Goal: Task Accomplishment & Management: Manage account settings

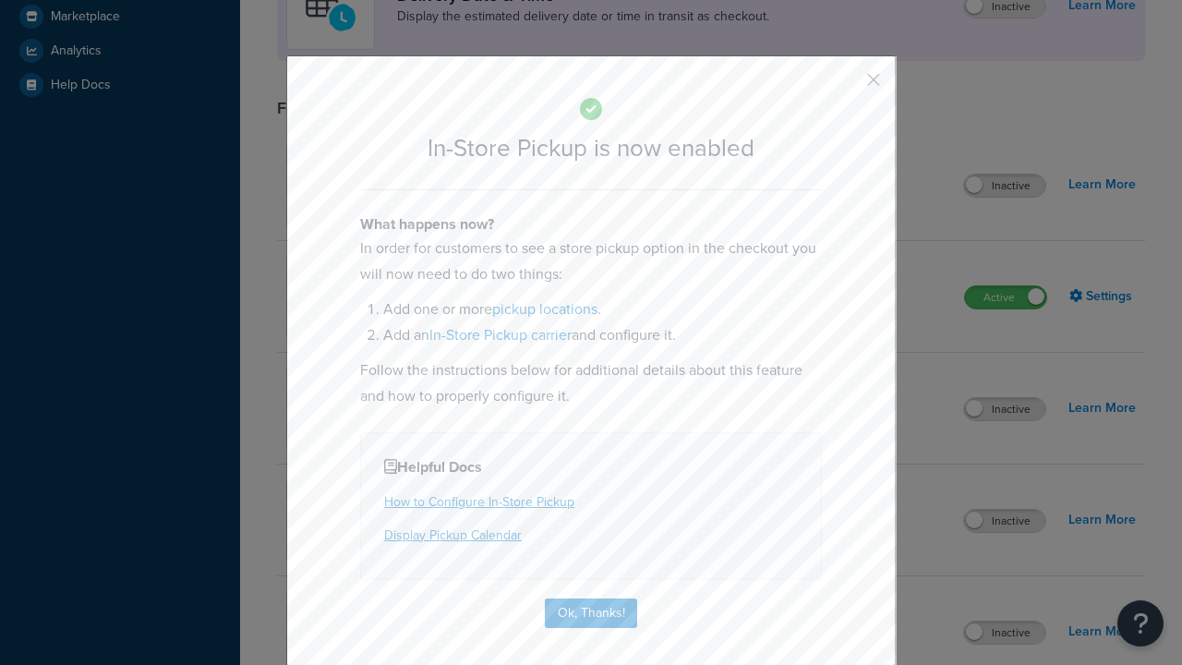
click at [846, 84] on button "button" at bounding box center [846, 86] width 5 height 5
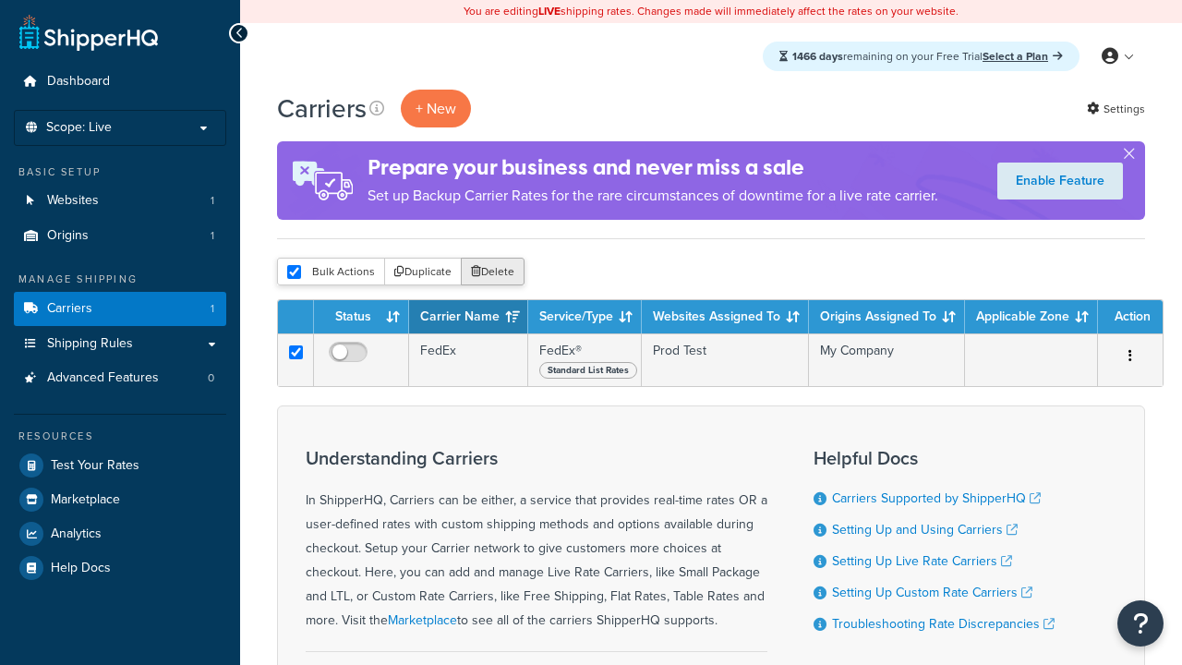
click at [491, 272] on button "Delete" at bounding box center [493, 272] width 64 height 28
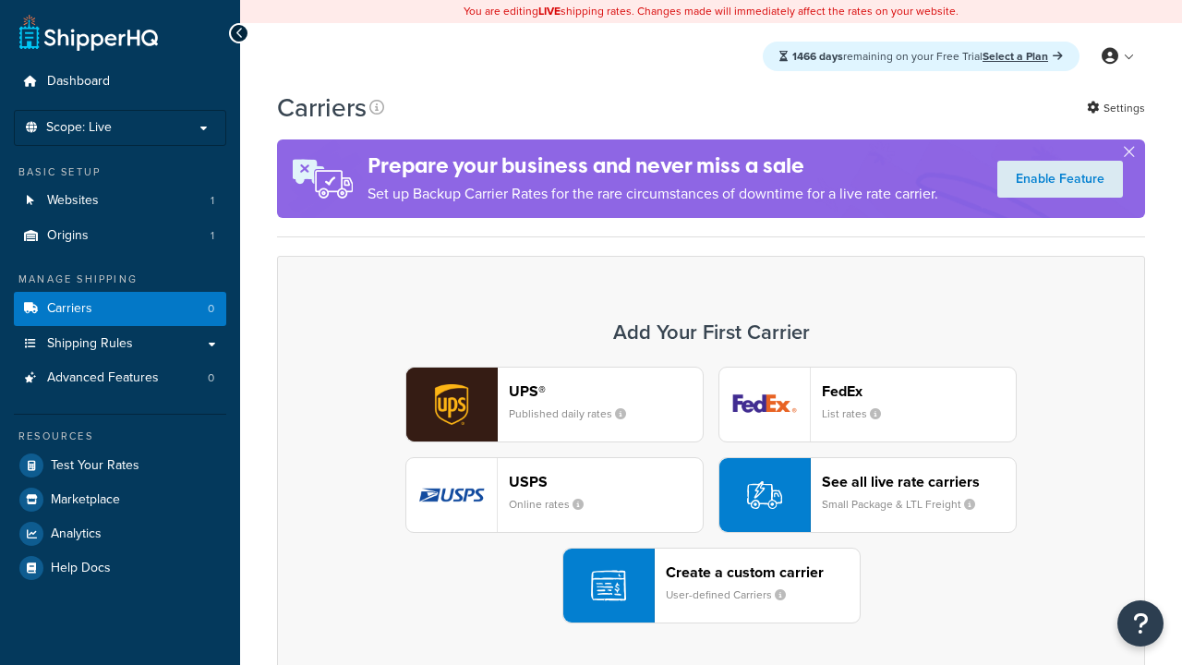
click at [711, 495] on div "UPS® Published daily rates FedEx List rates USPS Online rates See all live rate…" at bounding box center [710, 495] width 829 height 257
click at [711, 585] on div "Create a custom carrier User-defined Carriers" at bounding box center [763, 585] width 194 height 44
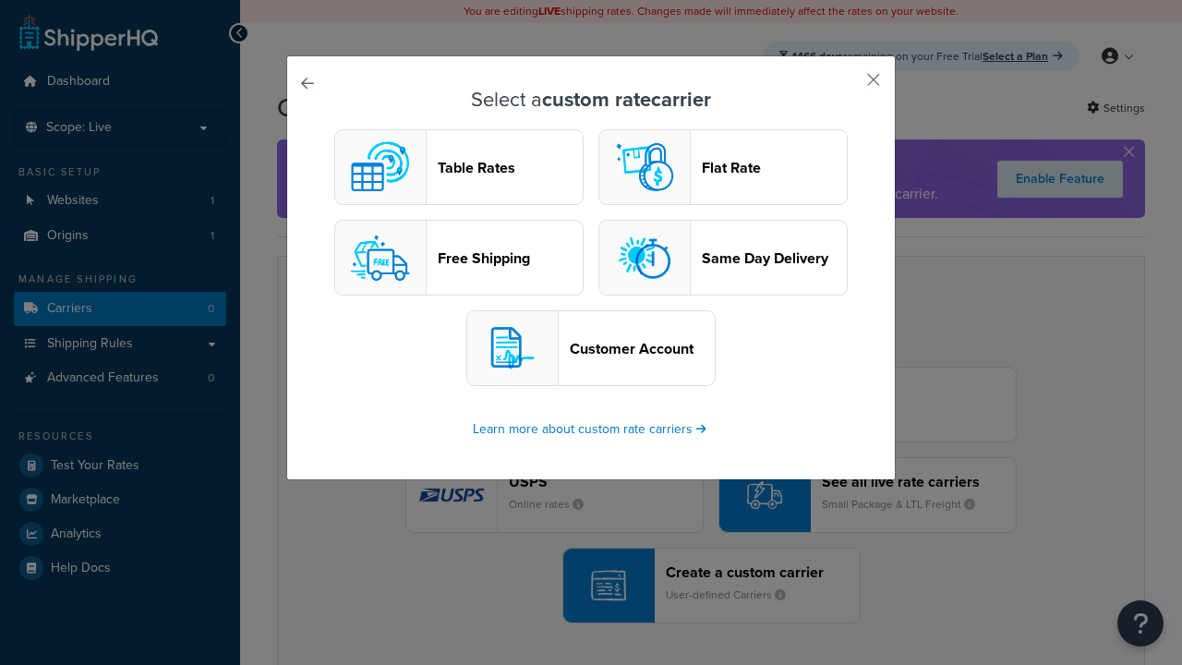
click at [459, 167] on header "Table Rates" at bounding box center [510, 168] width 145 height 18
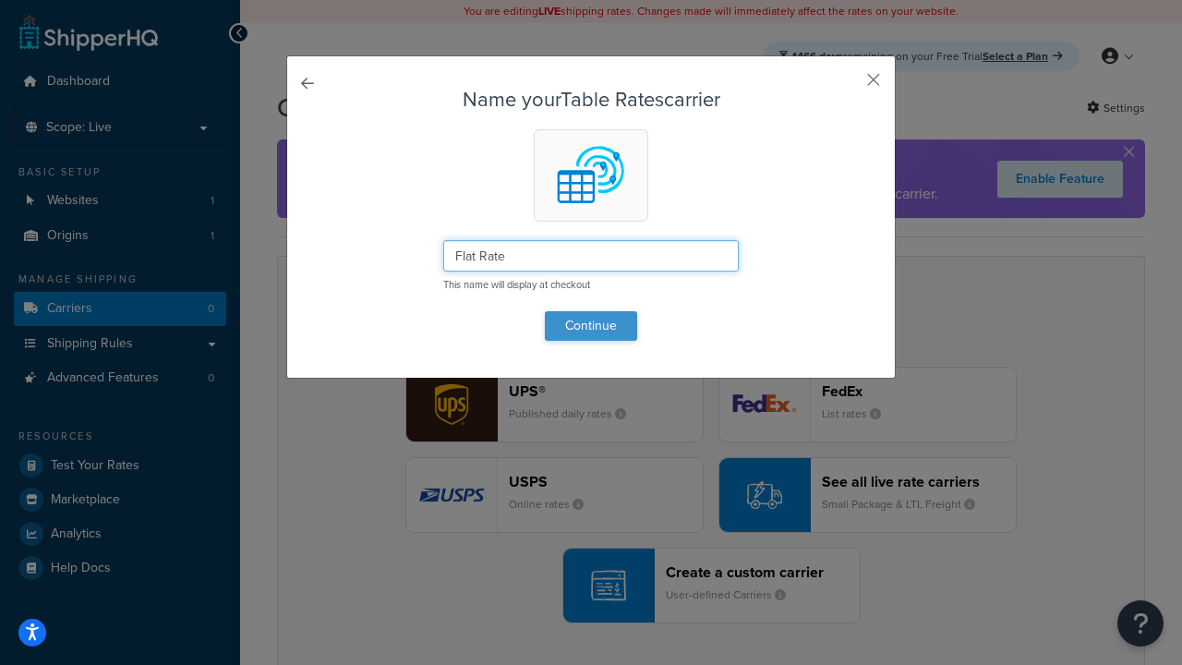
type input "Flat Rate"
click at [591, 325] on button "Continue" at bounding box center [591, 326] width 92 height 30
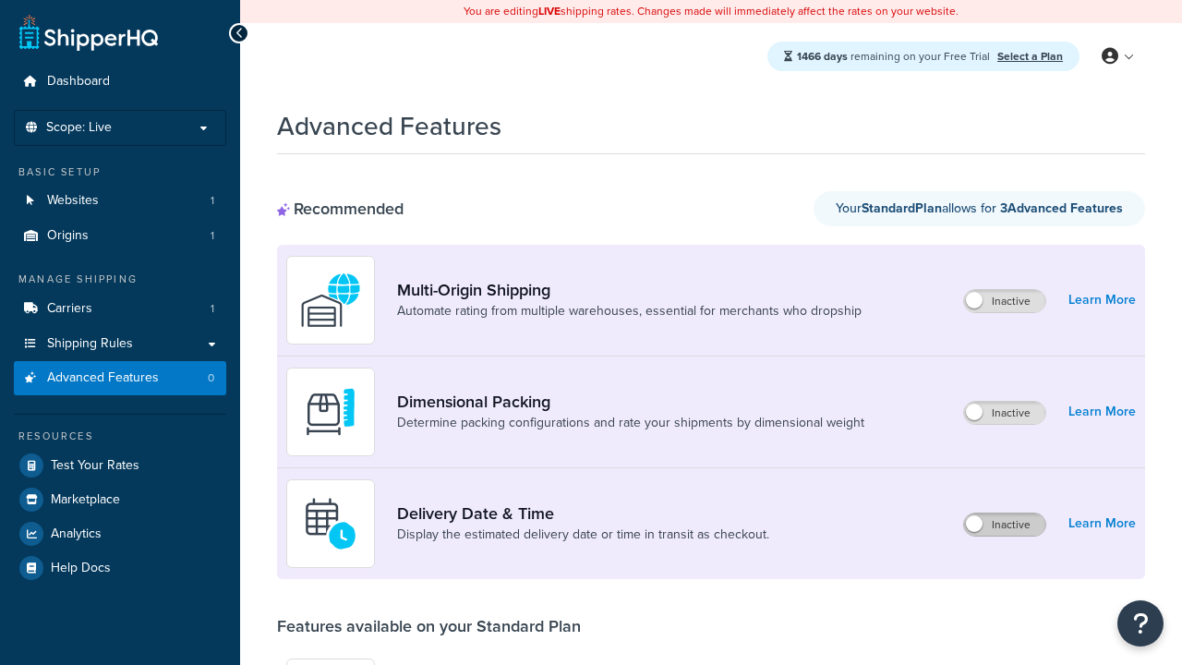
click at [1006, 525] on label "Inactive" at bounding box center [1004, 524] width 81 height 22
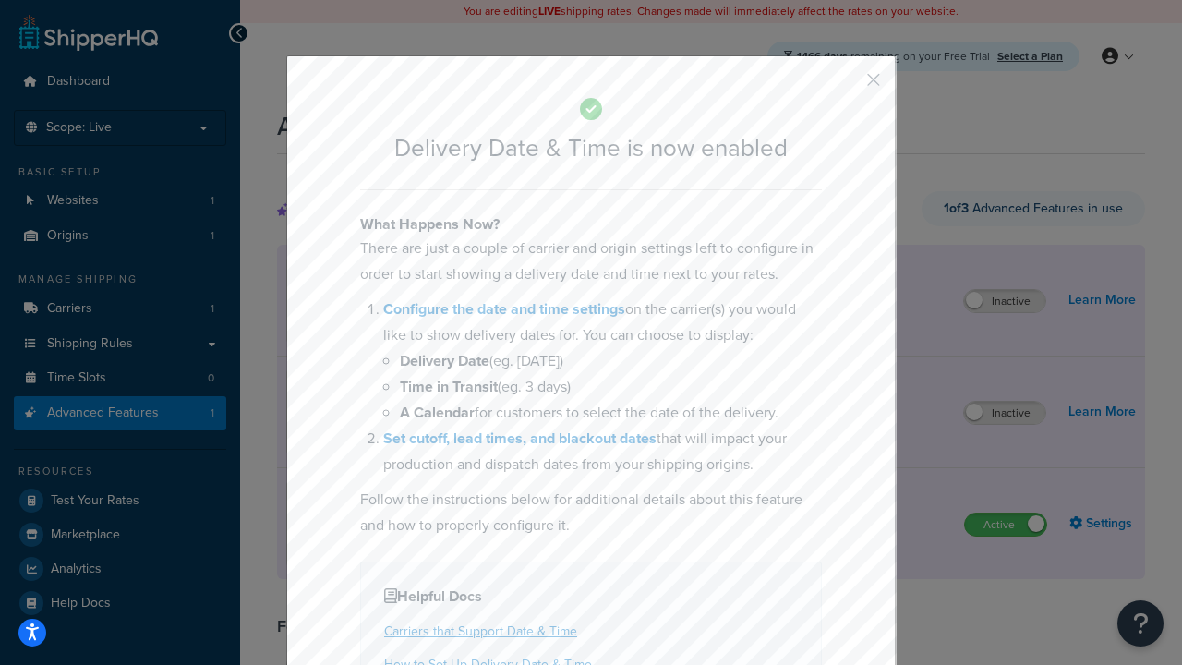
click at [846, 86] on button "button" at bounding box center [846, 86] width 5 height 5
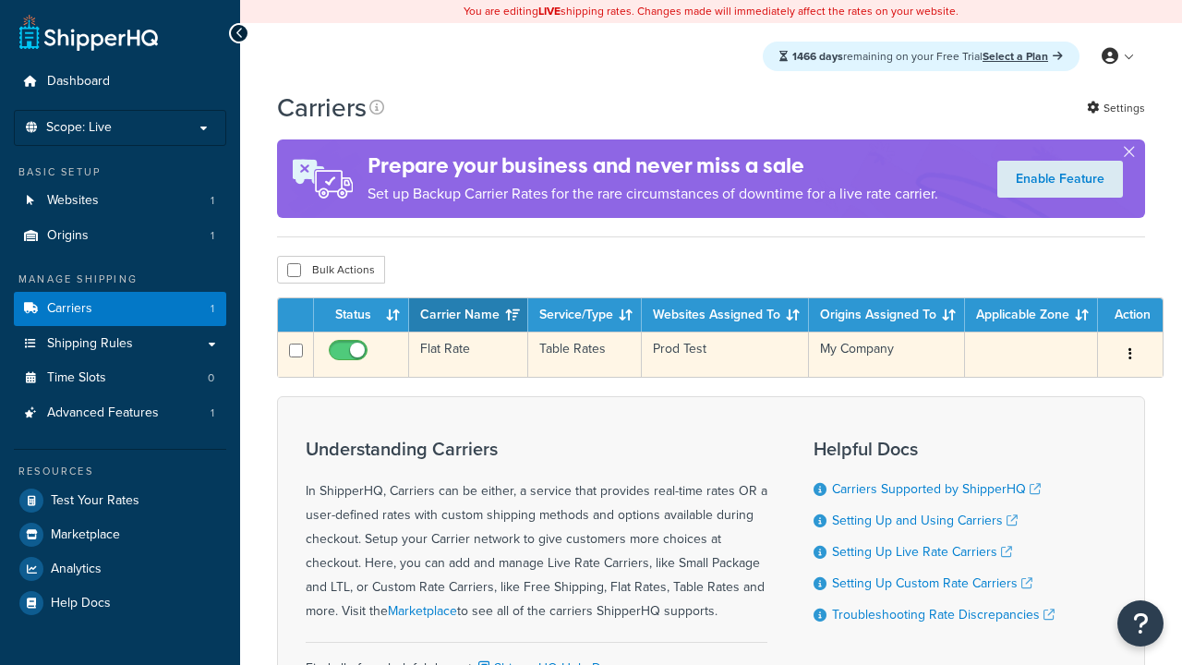
click at [467, 355] on td "Flat Rate" at bounding box center [468, 354] width 119 height 45
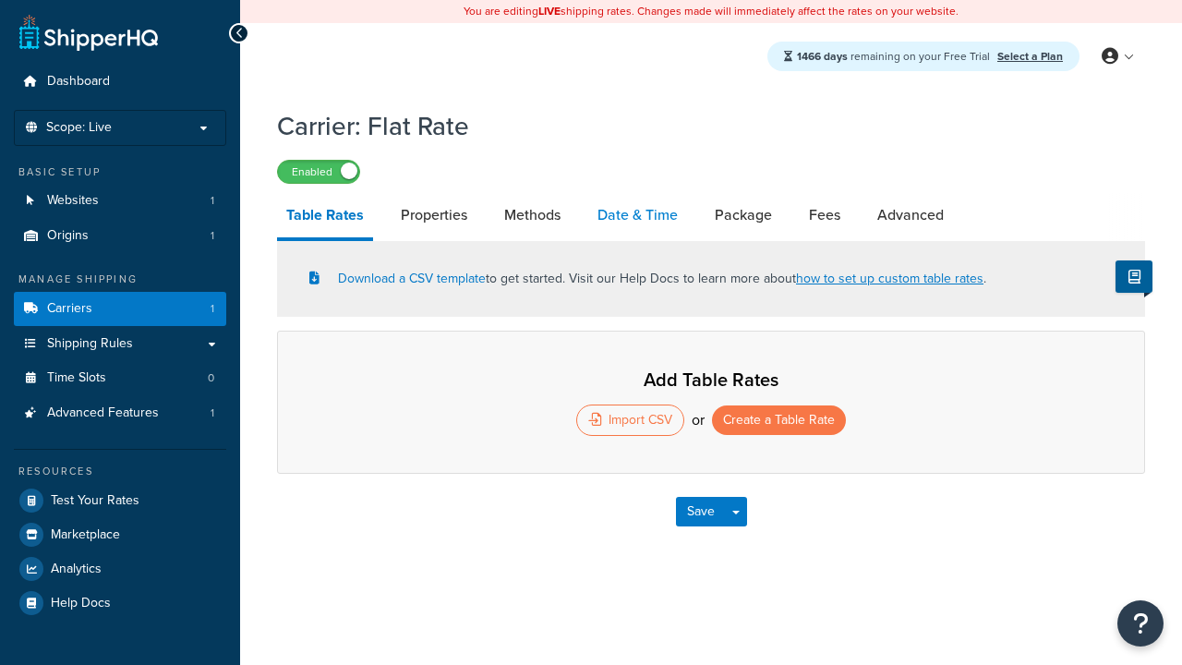
click at [638, 215] on link "Date & Time" at bounding box center [637, 215] width 99 height 44
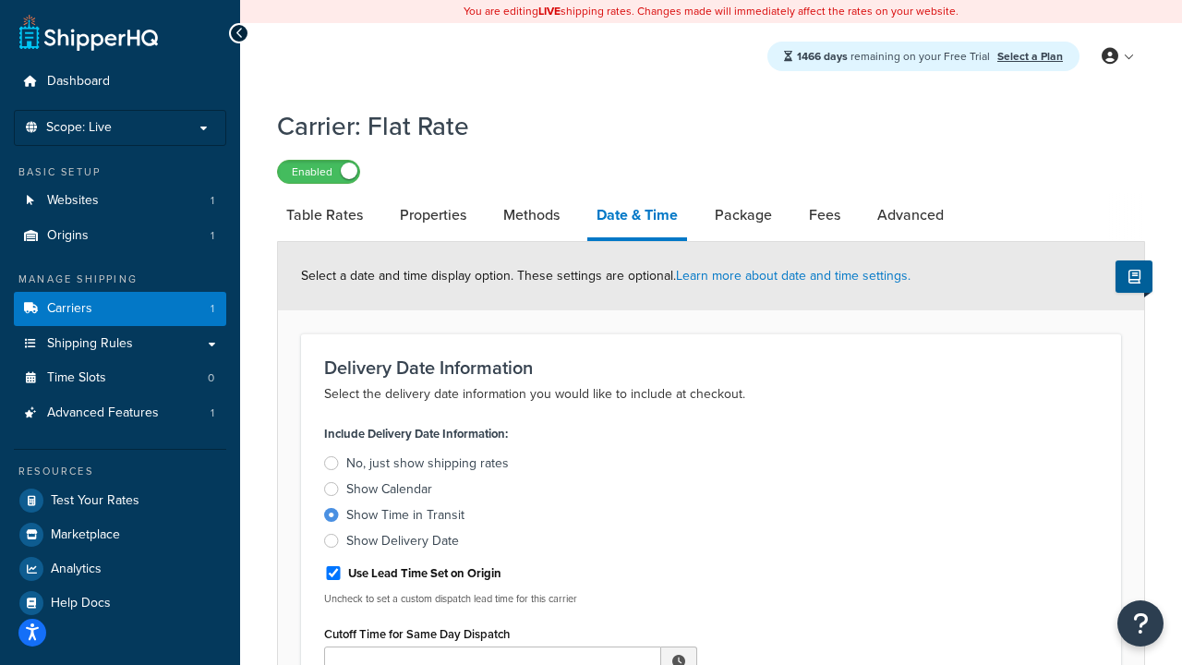
click at [404, 516] on div "Show Time in Transit" at bounding box center [405, 515] width 118 height 18
click at [0, 0] on input "Show Time in Transit" at bounding box center [0, 0] width 0 height 0
type input "11:00 AM"
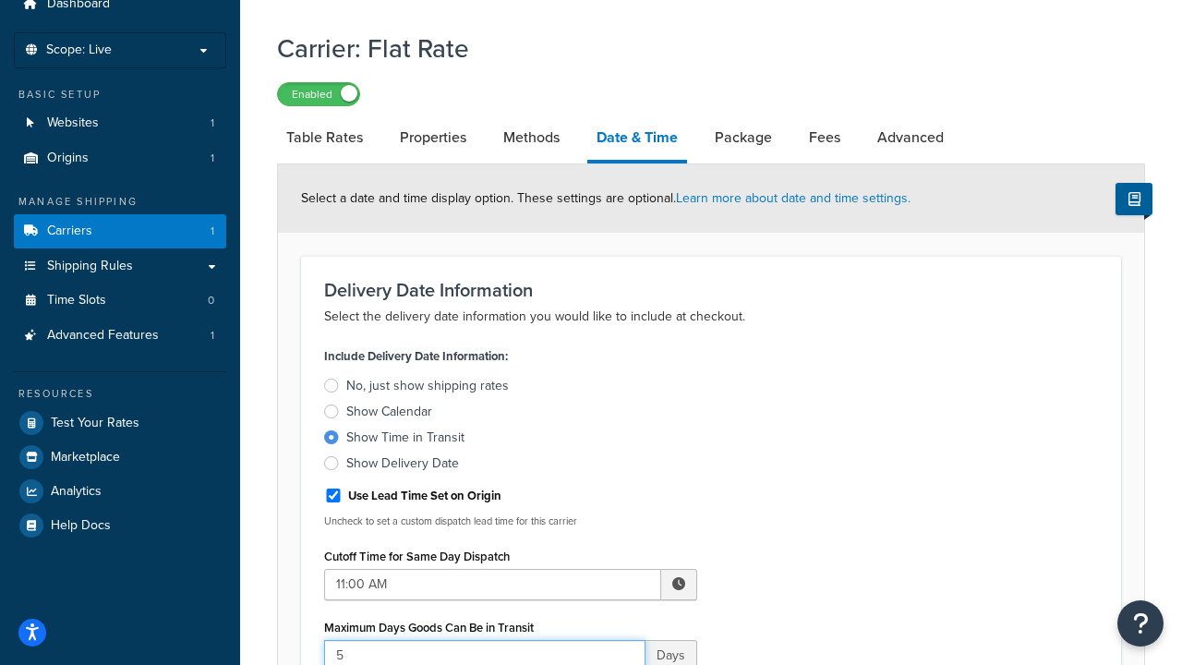
type input "5"
type input "Delivered on:"
type input "Default Dispatch Message"
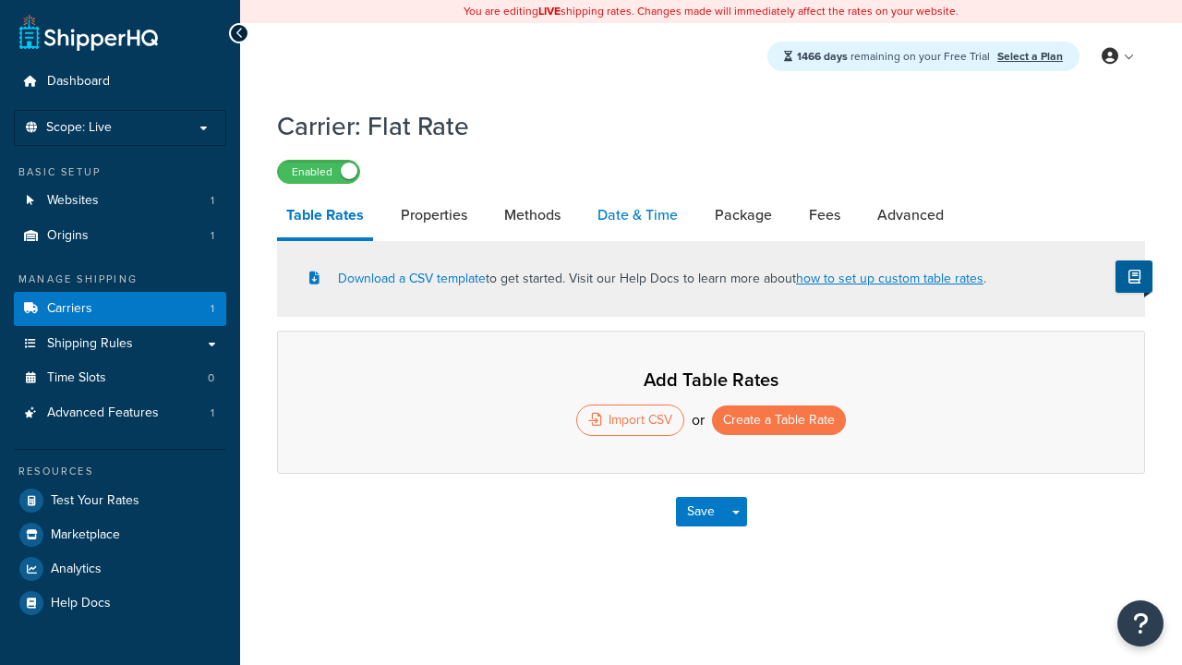
click at [638, 215] on link "Date & Time" at bounding box center [637, 215] width 99 height 44
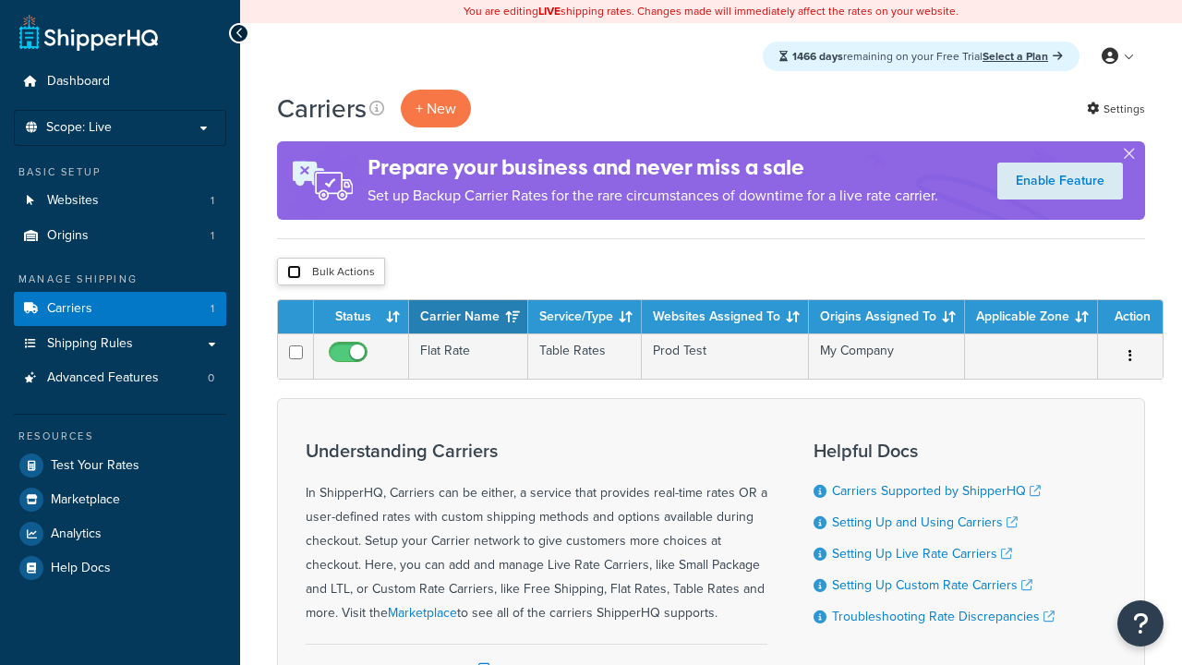
click at [294, 272] on input "checkbox" at bounding box center [294, 272] width 14 height 14
checkbox input "true"
click at [0, 0] on button "Delete" at bounding box center [0, 0] width 0 height 0
